Goal: Task Accomplishment & Management: Use online tool/utility

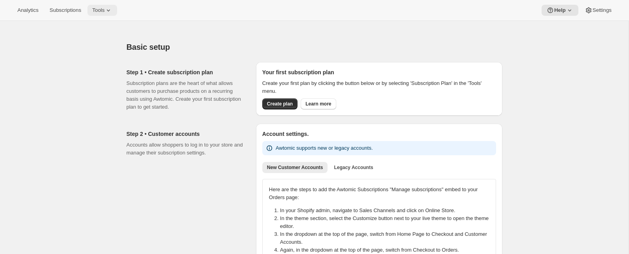
click at [109, 12] on icon at bounding box center [108, 10] width 8 height 8
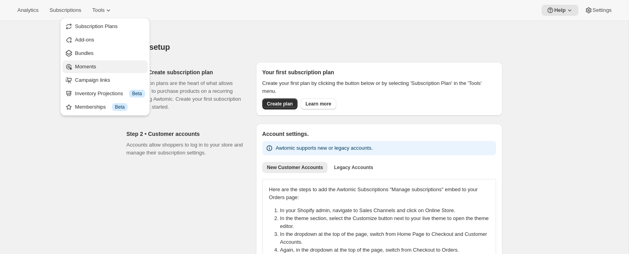
click at [102, 67] on span "Moments" at bounding box center [110, 67] width 70 height 8
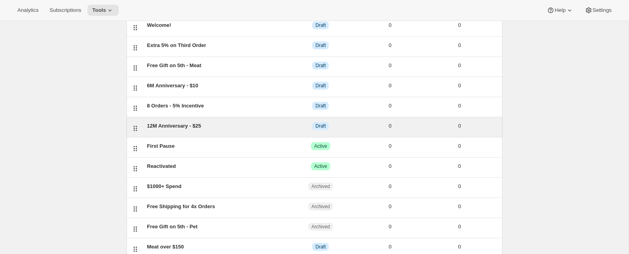
scroll to position [108, 0]
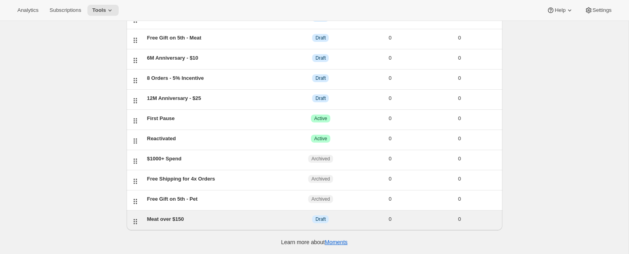
click at [161, 219] on div "Meat over $150" at bounding box center [216, 220] width 139 height 8
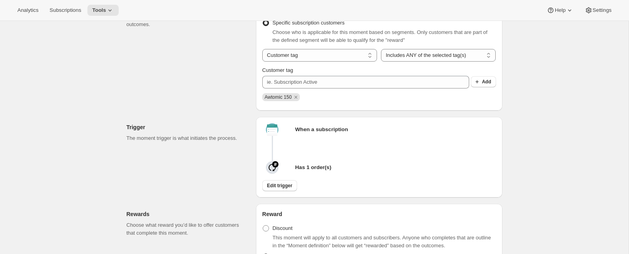
scroll to position [208, 0]
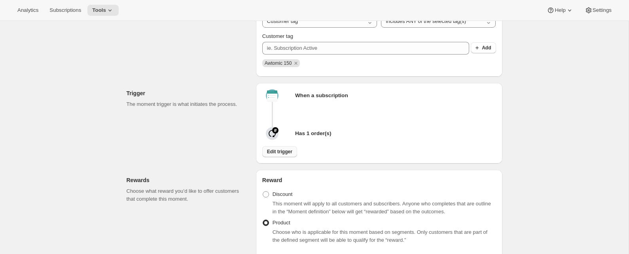
click at [281, 155] on span "Edit trigger" at bounding box center [279, 152] width 25 height 6
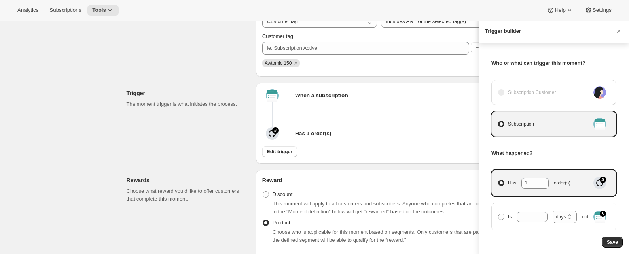
scroll to position [0, 0]
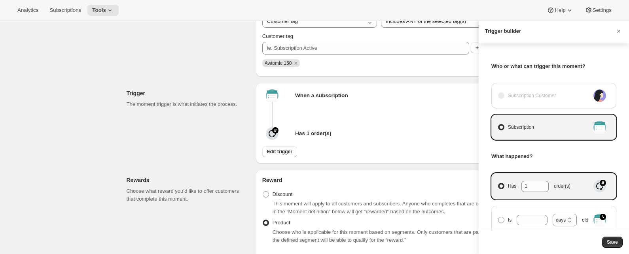
click at [177, 79] on div at bounding box center [314, 127] width 629 height 254
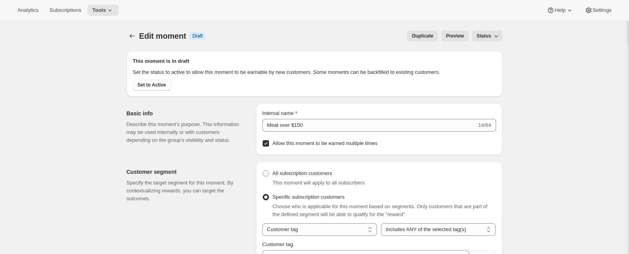
scroll to position [208, 0]
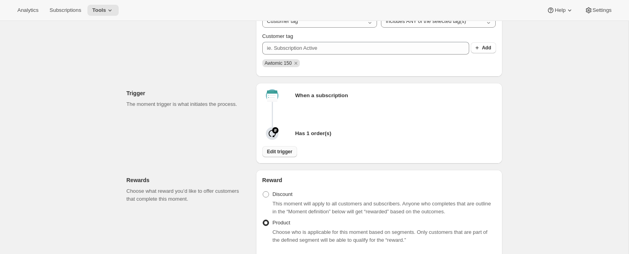
click at [275, 155] on span "Edit trigger" at bounding box center [279, 152] width 25 height 6
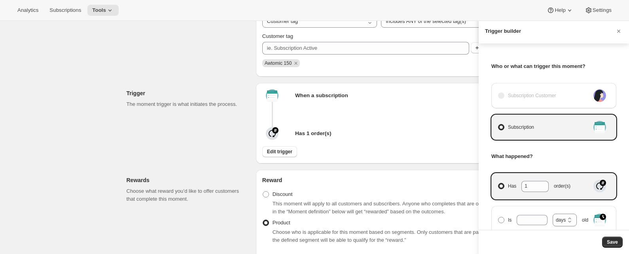
click at [172, 142] on div at bounding box center [314, 127] width 629 height 254
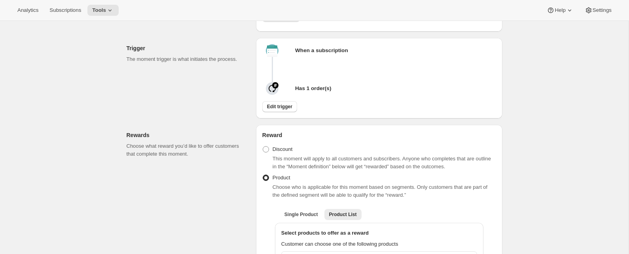
scroll to position [255, 0]
click at [274, 111] on button "Edit trigger" at bounding box center [279, 105] width 35 height 11
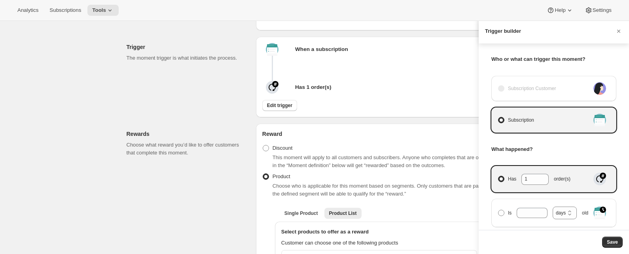
scroll to position [0, 0]
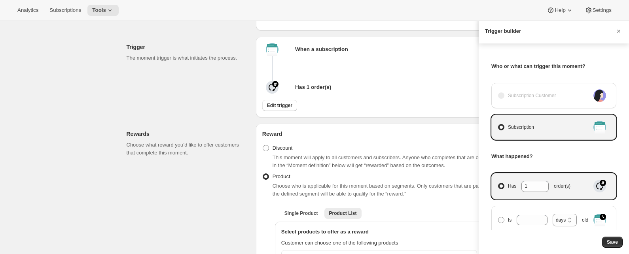
click at [213, 128] on div at bounding box center [314, 127] width 629 height 254
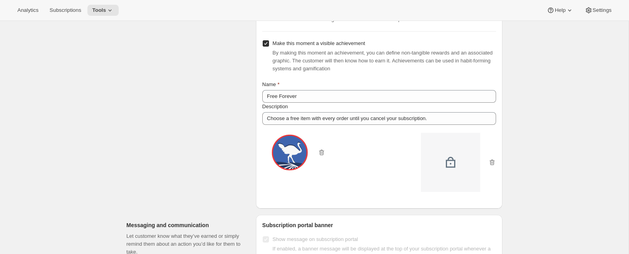
scroll to position [803, 0]
click at [265, 45] on input "Make this moment a visible achievement" at bounding box center [266, 42] width 6 height 6
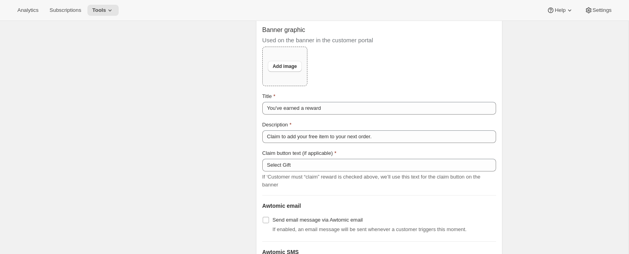
scroll to position [919, 0]
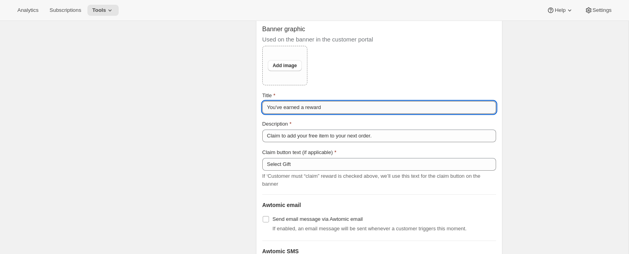
click at [337, 114] on input "You've earned a reward" at bounding box center [379, 107] width 234 height 13
click at [335, 114] on input "You've earned a reward" at bounding box center [379, 107] width 234 height 13
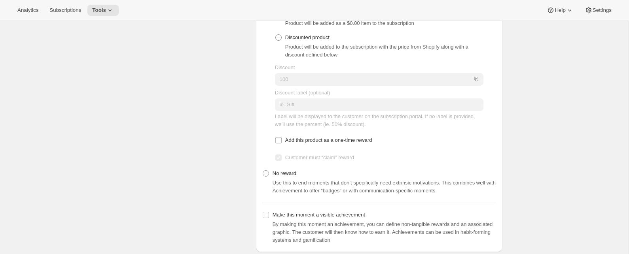
scroll to position [682, 0]
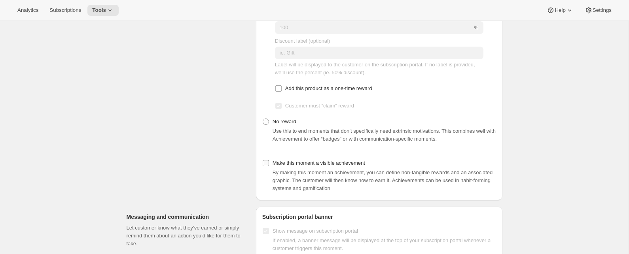
click at [265, 167] on input "Make this moment a visible achievement" at bounding box center [266, 163] width 6 height 6
checkbox input "true"
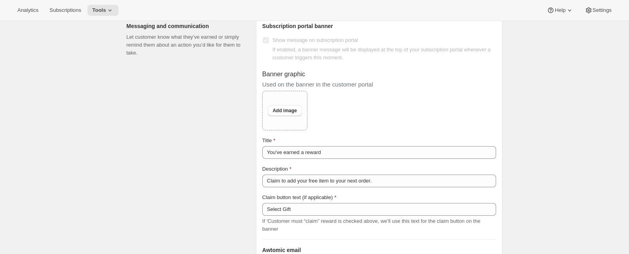
scroll to position [1002, 0]
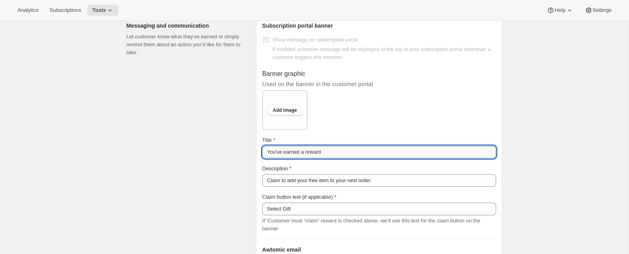
click at [322, 159] on input "You've earned a reward" at bounding box center [379, 152] width 234 height 13
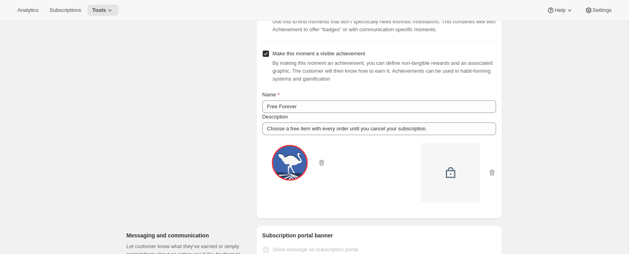
scroll to position [794, 0]
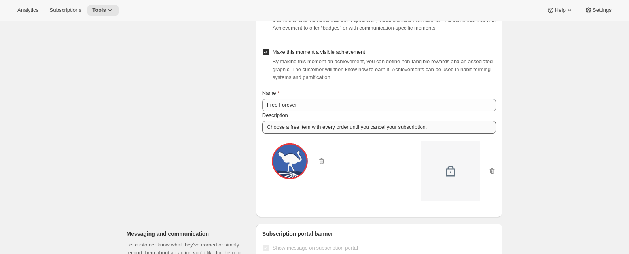
type input "You've earned a free gift!"
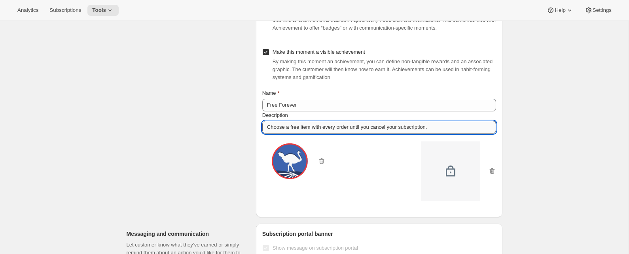
click at [273, 134] on input "Choose a free item with every order until you cancel your subscription." at bounding box center [379, 127] width 234 height 13
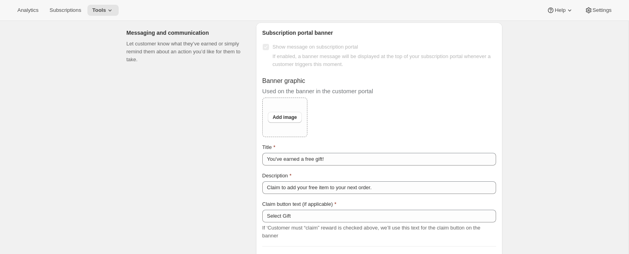
scroll to position [1031, 0]
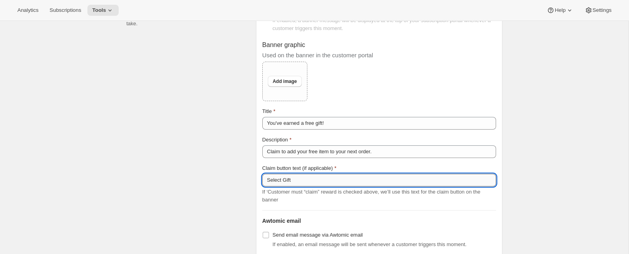
click at [278, 187] on input "Select Gift" at bounding box center [379, 180] width 234 height 13
click at [269, 187] on input "Select Gift" at bounding box center [379, 180] width 234 height 13
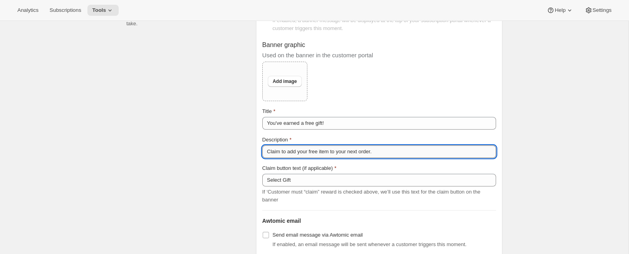
click at [271, 158] on input "Claim to add your free item to your next order." at bounding box center [379, 152] width 234 height 13
click at [265, 158] on input "Claim to add your free item to your next order." at bounding box center [379, 152] width 234 height 13
paste input "[PERSON_NAME] a free item with every order until you cancel your subscription"
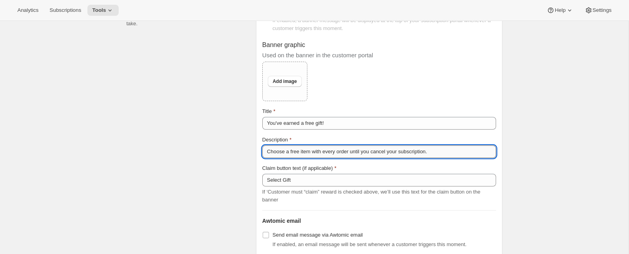
click at [353, 158] on input "Choose a free item with every order until you cancel your subscription." at bounding box center [379, 152] width 234 height 13
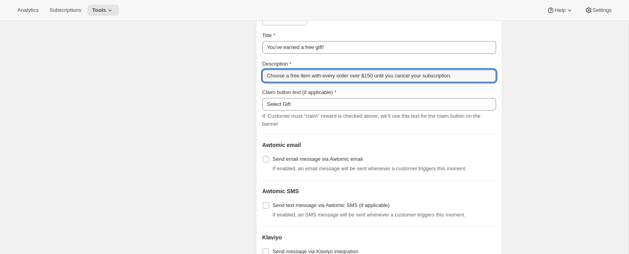
scroll to position [1106, 0]
type input "Choose a free item with every order over $150 until you cancel your subscriptio…"
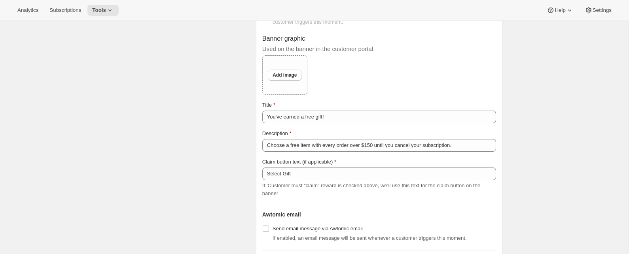
scroll to position [1029, 0]
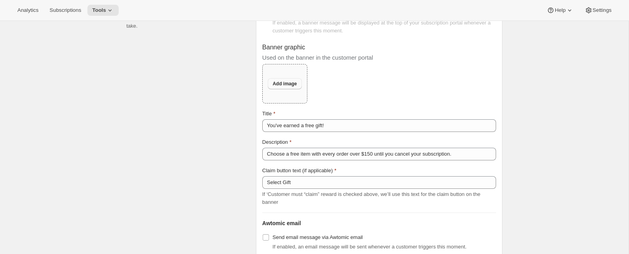
click at [280, 87] on span "Add image" at bounding box center [285, 84] width 24 height 6
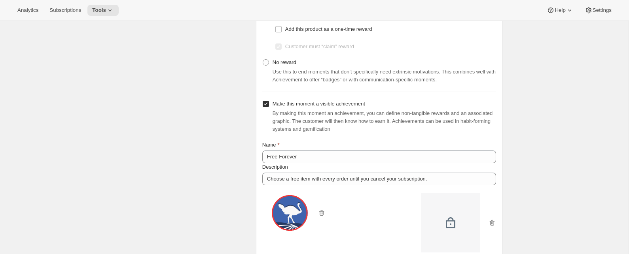
scroll to position [737, 0]
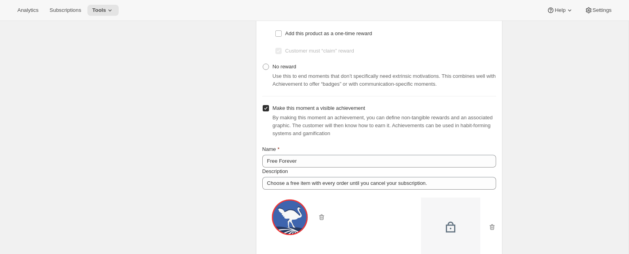
click at [266, 112] on input "Make this moment a visible achievement" at bounding box center [266, 108] width 6 height 6
checkbox input "false"
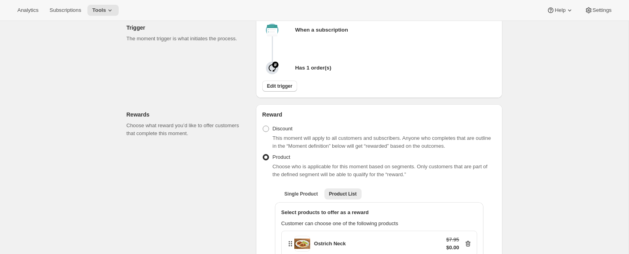
scroll to position [0, 0]
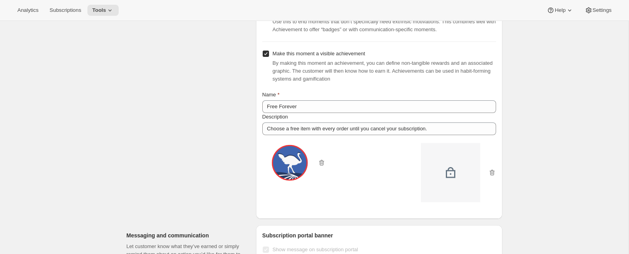
scroll to position [792, 0]
click at [265, 57] on input "Make this moment a visible achievement" at bounding box center [266, 53] width 6 height 6
checkbox input "false"
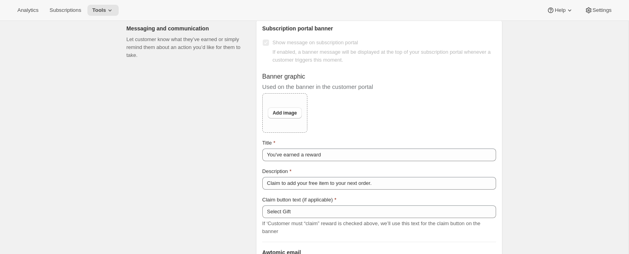
scroll to position [875, 0]
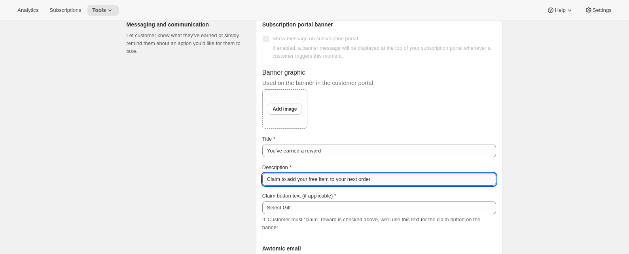
click at [365, 186] on input "Claim to add your free item to your next order." at bounding box center [379, 179] width 234 height 13
click at [310, 143] on div "Title" at bounding box center [379, 139] width 234 height 8
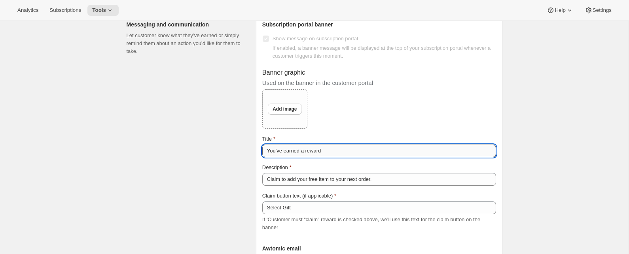
click at [313, 157] on input "You've earned a reward" at bounding box center [379, 151] width 234 height 13
click at [337, 157] on input "You've earned a reward" at bounding box center [379, 151] width 234 height 13
type input "You've earned a free gift!"
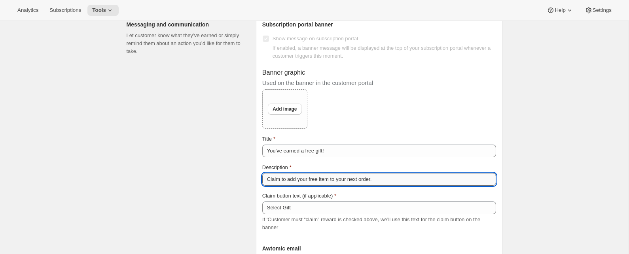
click at [409, 186] on input "Claim to add your free item to your next order." at bounding box center [379, 179] width 234 height 13
drag, startPoint x: 402, startPoint y: 195, endPoint x: 246, endPoint y: 190, distance: 155.9
click at [246, 190] on div "Messaging and communication Let customer know what they’ve earned or simply rem…" at bounding box center [311, 188] width 382 height 360
type input "Choose a free item with every order over $150 until you cancel your subscriptio…"
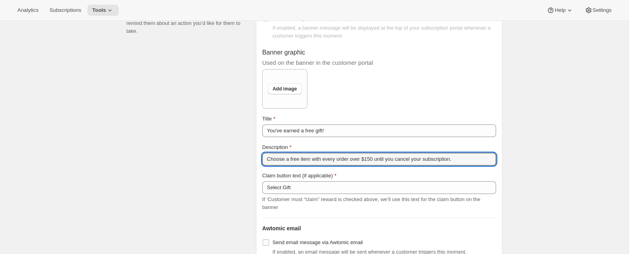
scroll to position [892, 0]
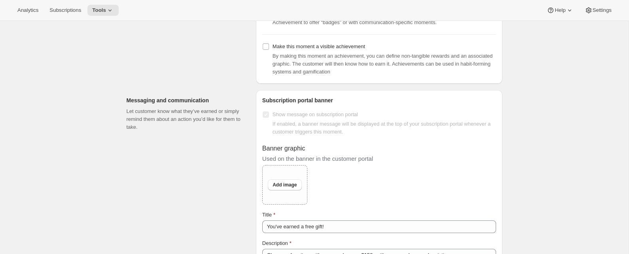
scroll to position [799, 0]
click at [275, 188] on span "Add image" at bounding box center [285, 185] width 24 height 6
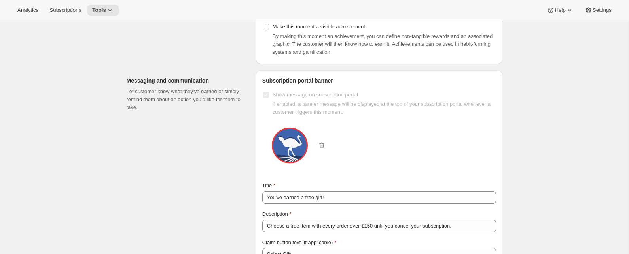
scroll to position [820, 0]
